Goal: Navigation & Orientation: Find specific page/section

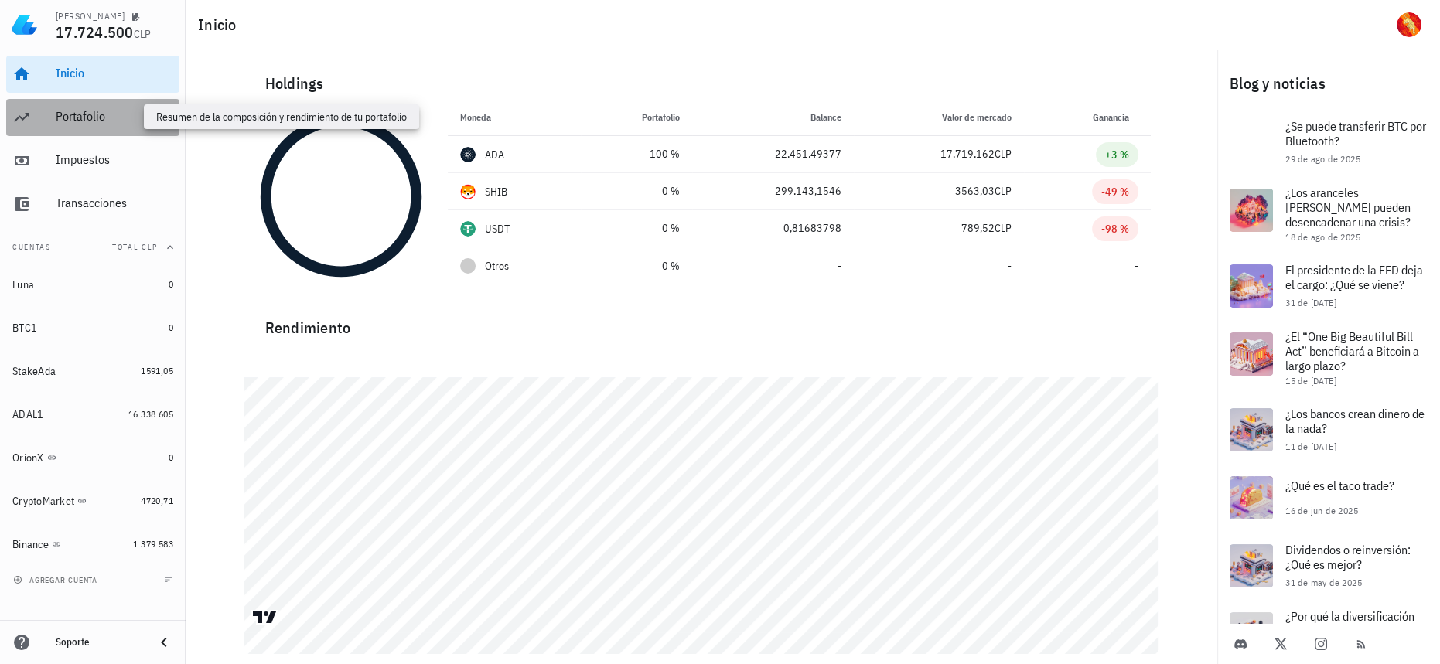
click at [118, 114] on div "Portafolio" at bounding box center [115, 116] width 118 height 15
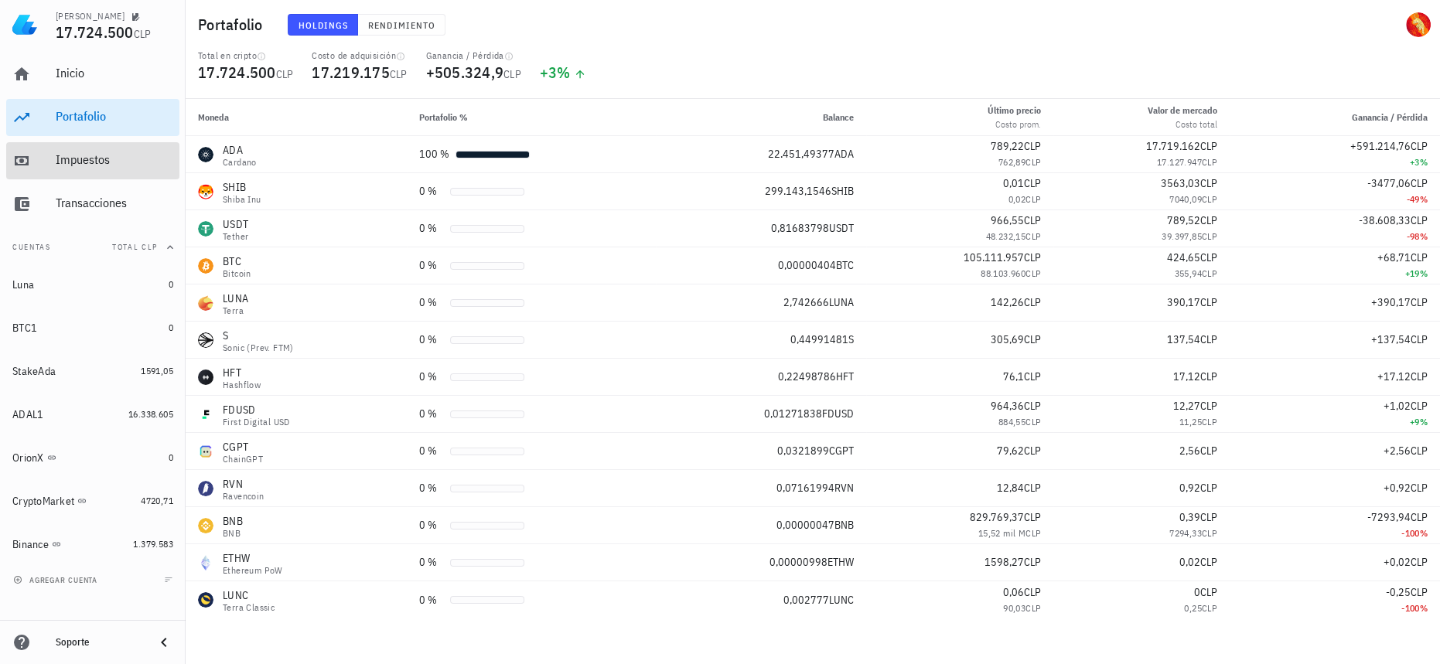
click at [24, 155] on icon at bounding box center [21, 161] width 19 height 19
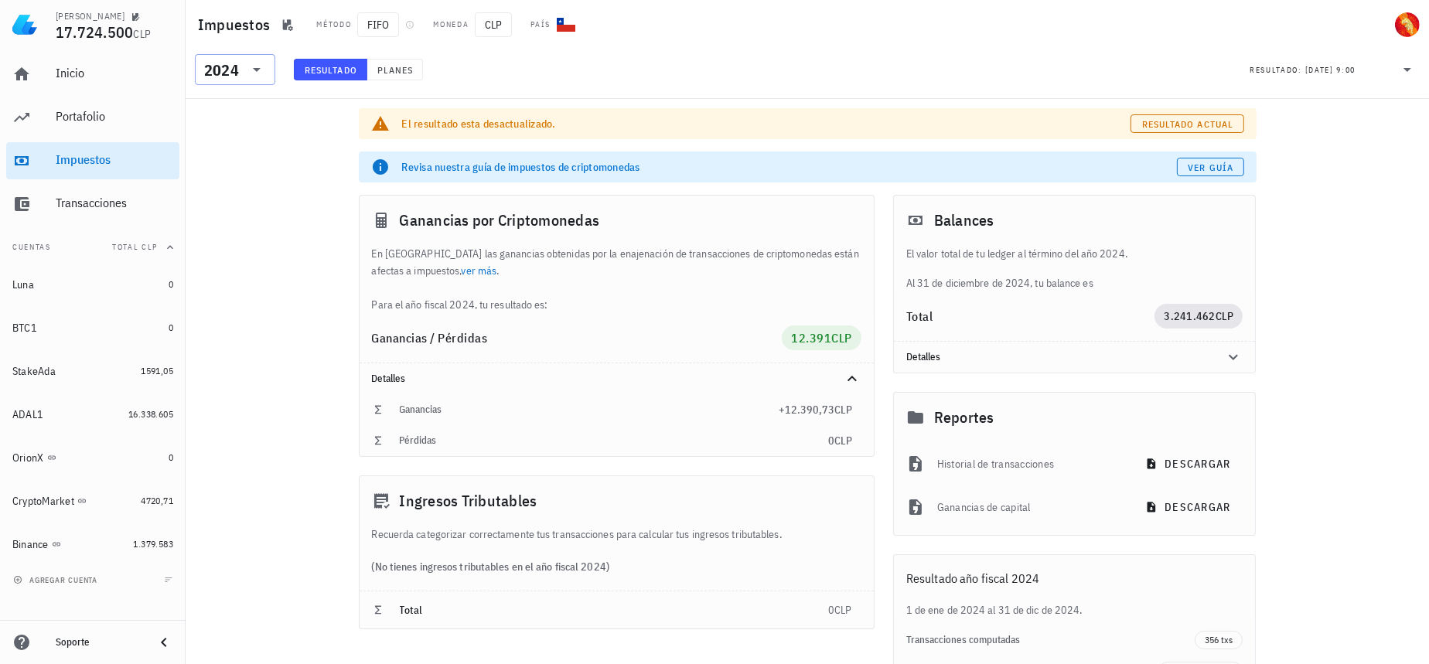
click at [250, 73] on icon at bounding box center [256, 69] width 19 height 19
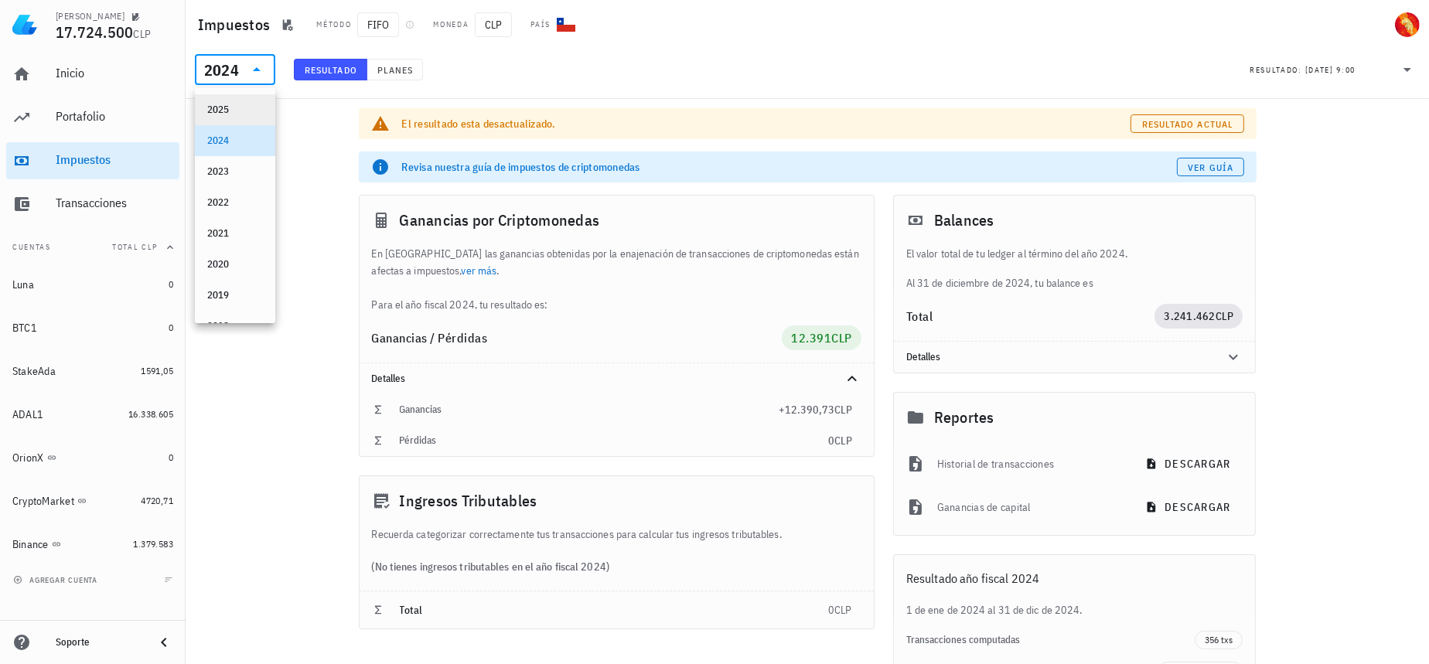
click at [251, 120] on div "2025" at bounding box center [235, 109] width 56 height 25
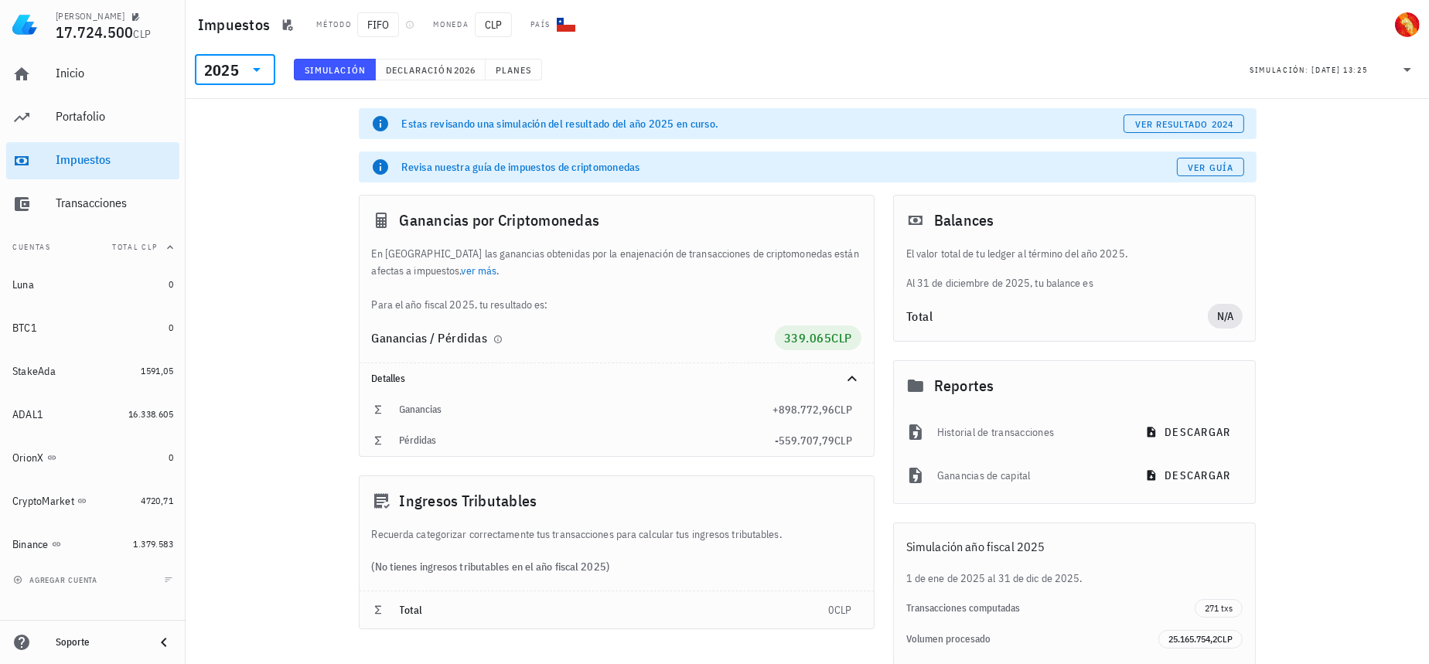
scroll to position [90, 0]
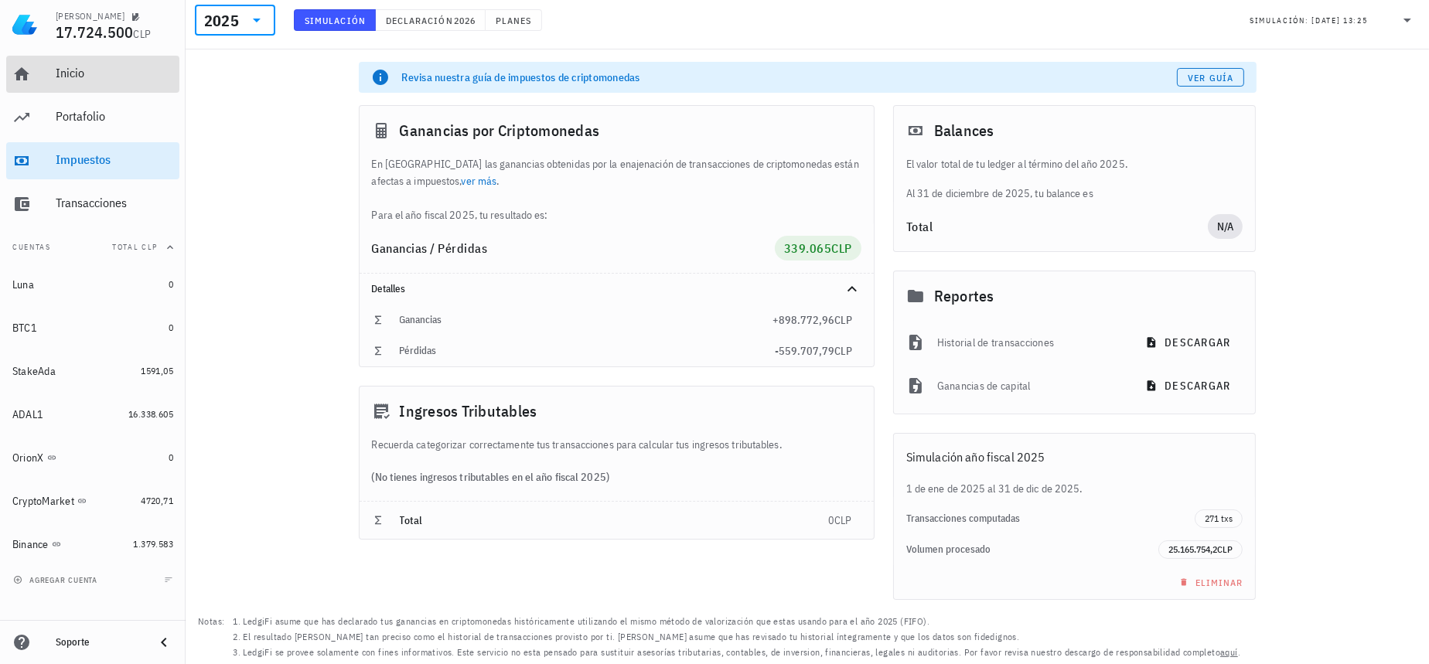
click at [76, 84] on div "Inicio" at bounding box center [115, 73] width 118 height 35
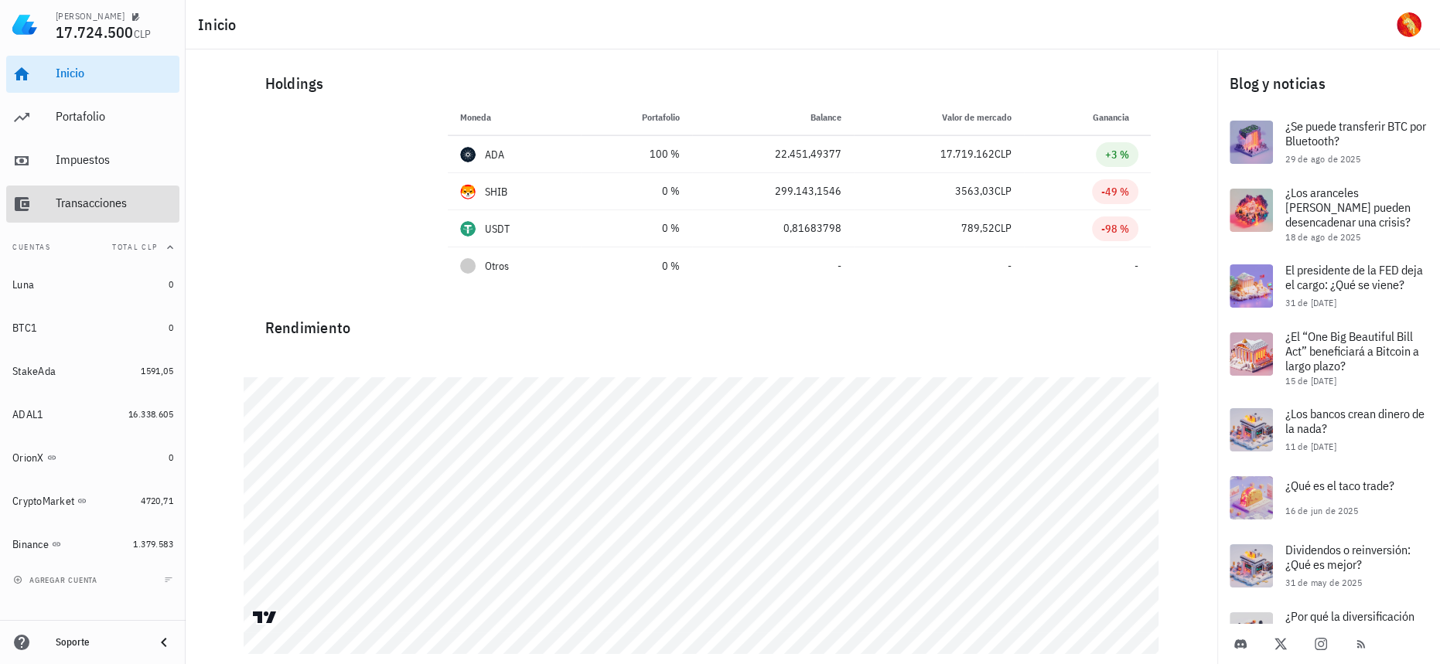
click at [120, 203] on div "Transacciones" at bounding box center [115, 203] width 118 height 15
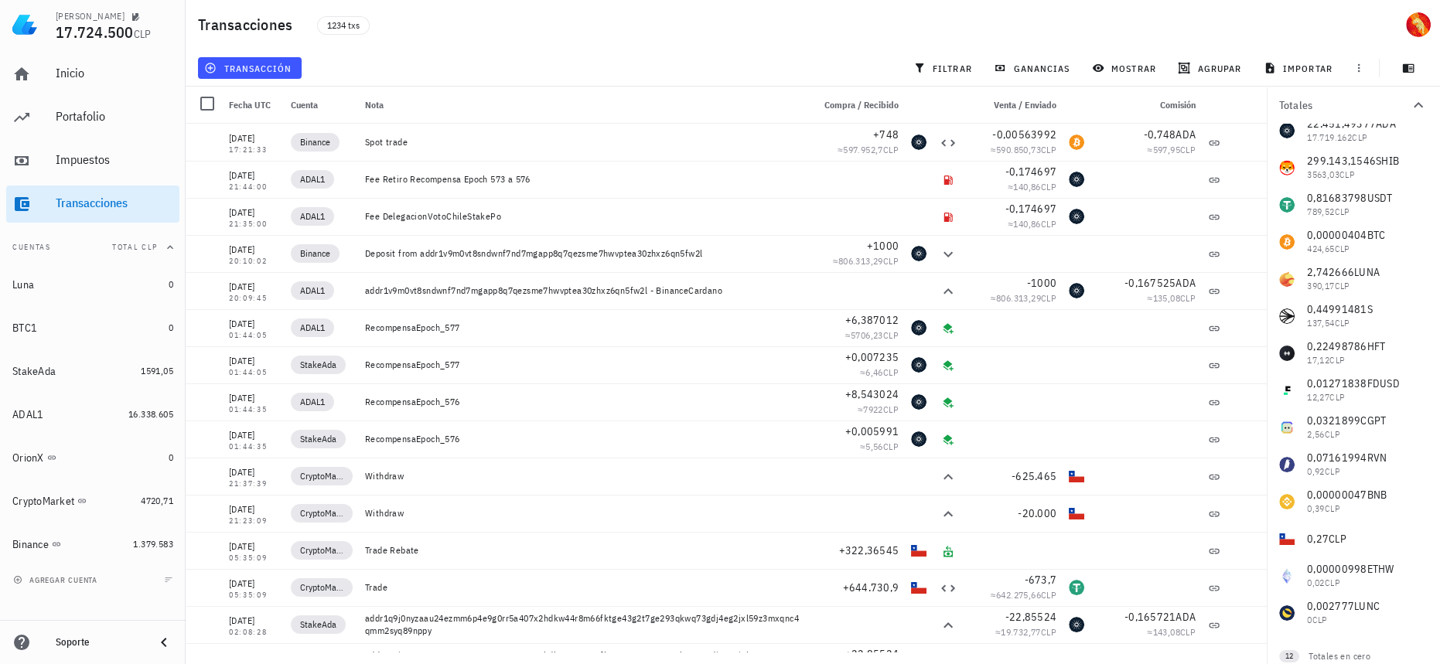
scroll to position [66, 0]
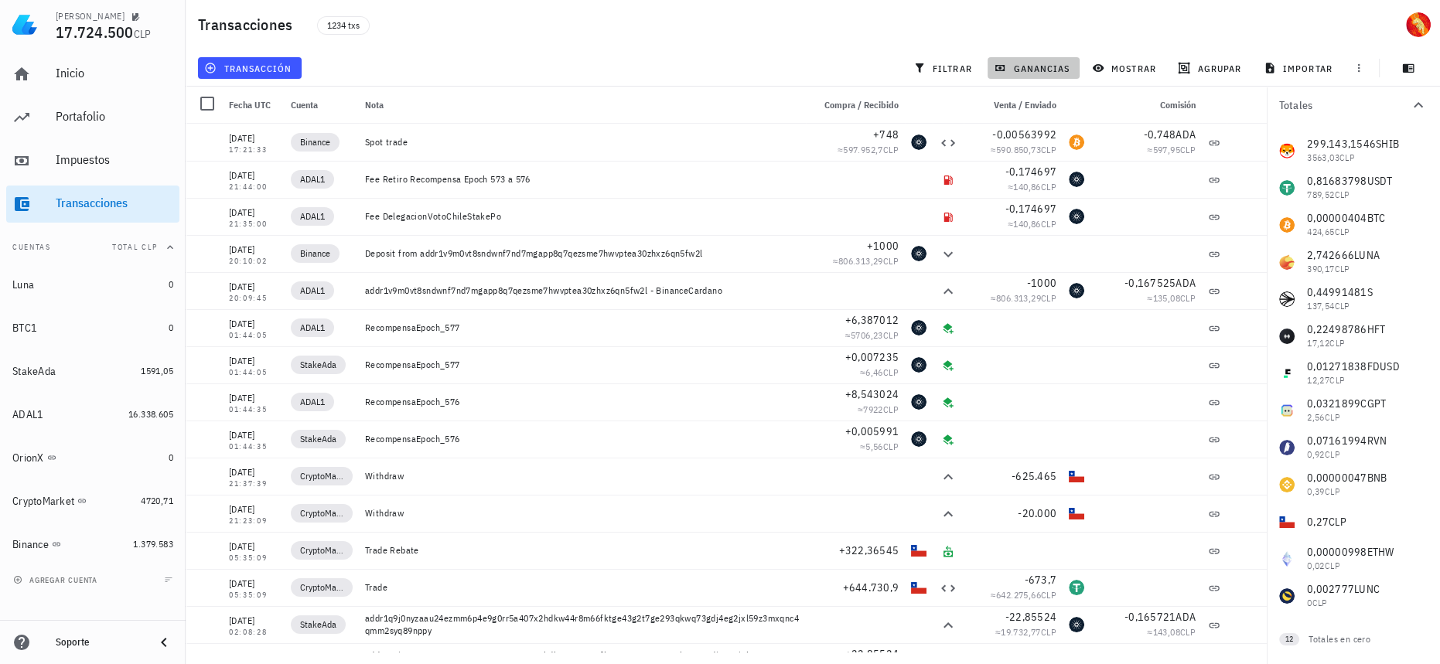
click at [1058, 70] on span "ganancias" at bounding box center [1033, 68] width 73 height 12
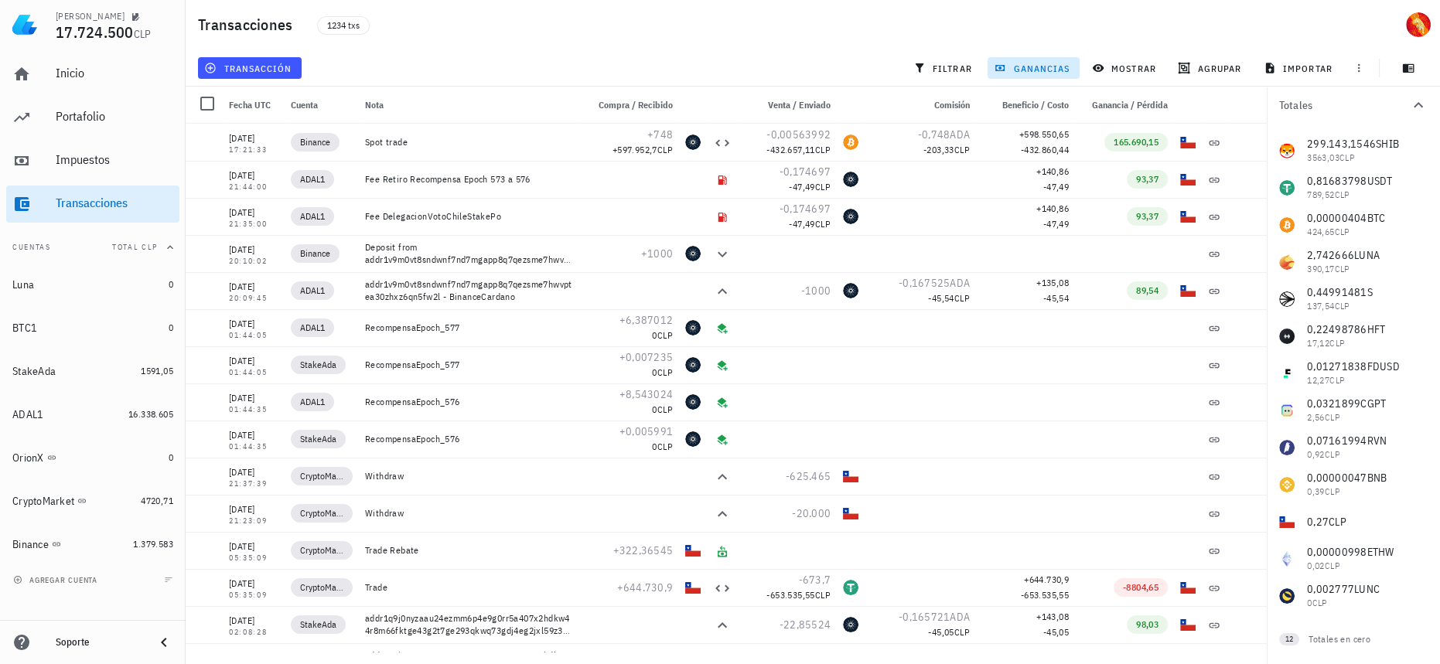
click at [1026, 71] on span "ganancias" at bounding box center [1033, 68] width 73 height 12
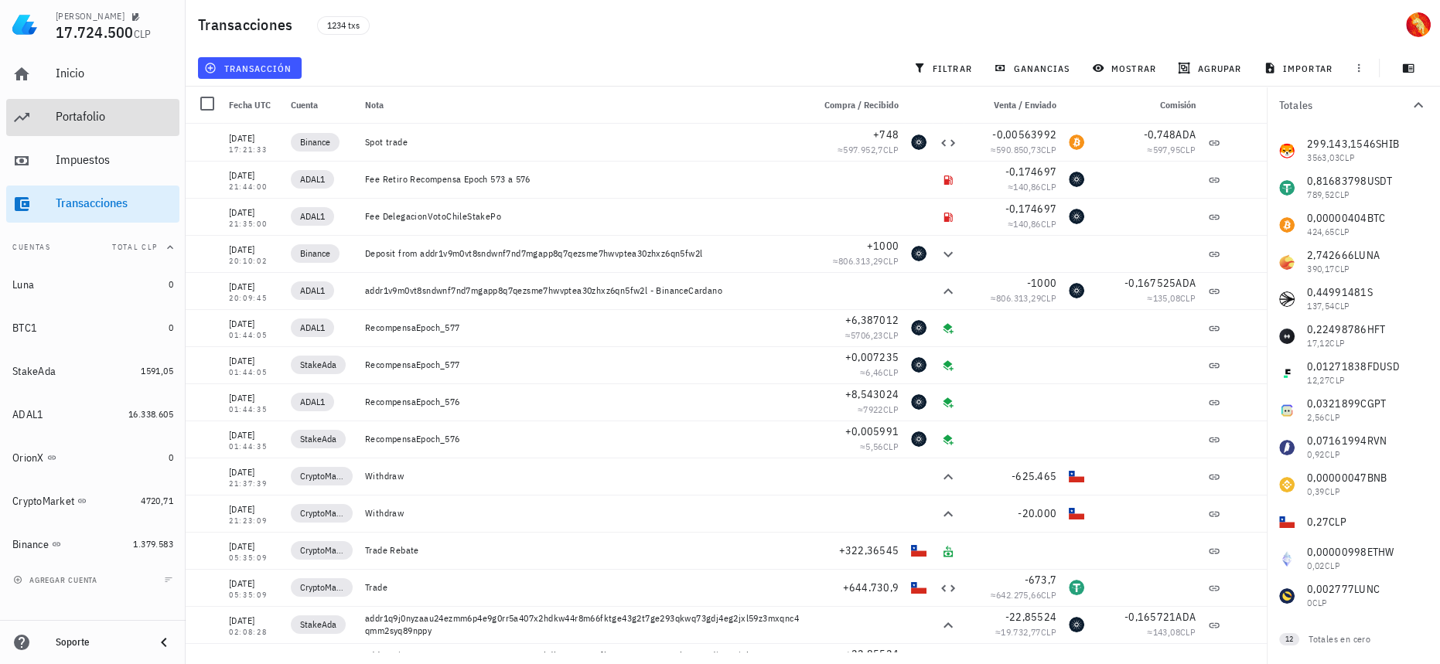
click at [39, 105] on link "Portafolio" at bounding box center [92, 117] width 173 height 37
